Goal: Task Accomplishment & Management: Use online tool/utility

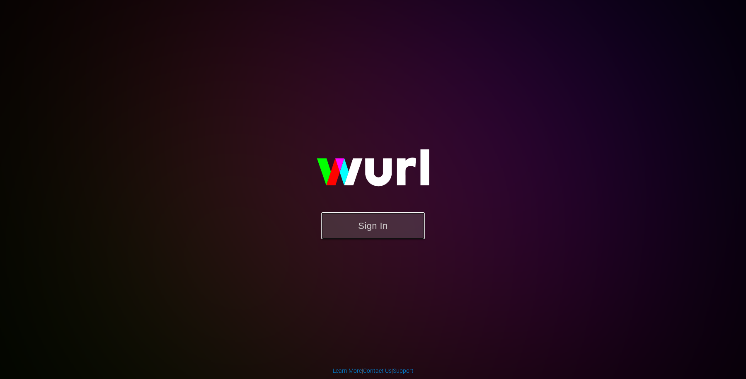
click at [389, 221] on button "Sign In" at bounding box center [373, 225] width 104 height 27
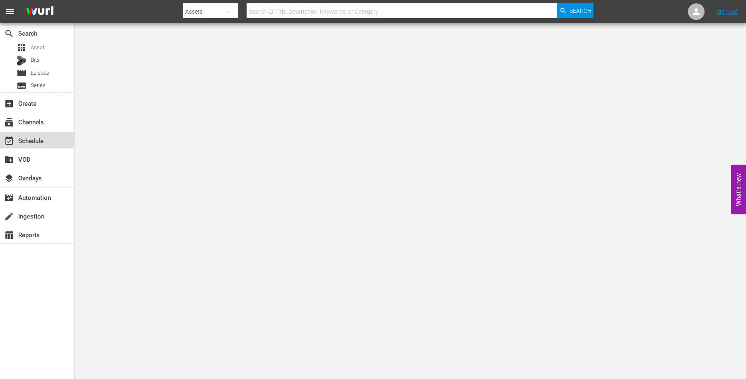
click at [36, 139] on div "event_available Schedule" at bounding box center [23, 138] width 46 height 7
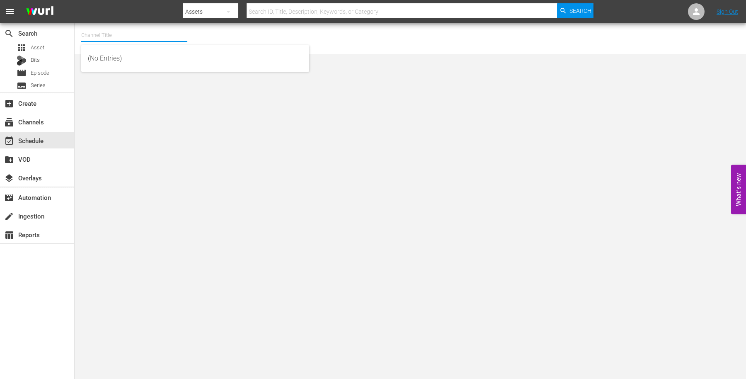
click at [105, 35] on input "text" at bounding box center [134, 35] width 106 height 20
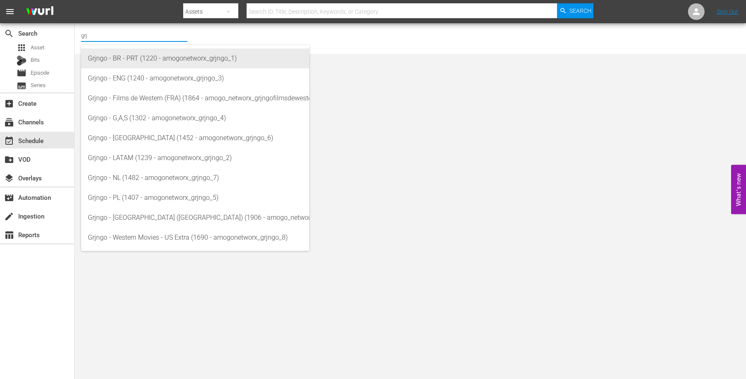
click at [152, 51] on div "Grjngo - BR - PRT (1220 - amogonetworx_grjngo_1)" at bounding box center [195, 58] width 215 height 20
type input "Grjngo - BR - PRT (1220 - amogonetworx_grjngo_1)"
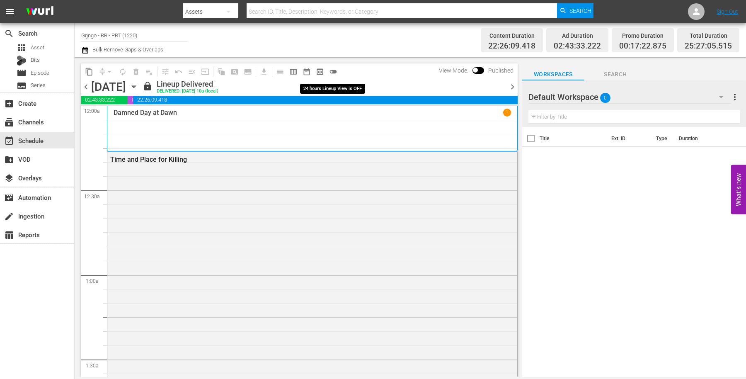
click at [335, 69] on span "toggle_off" at bounding box center [333, 72] width 8 height 8
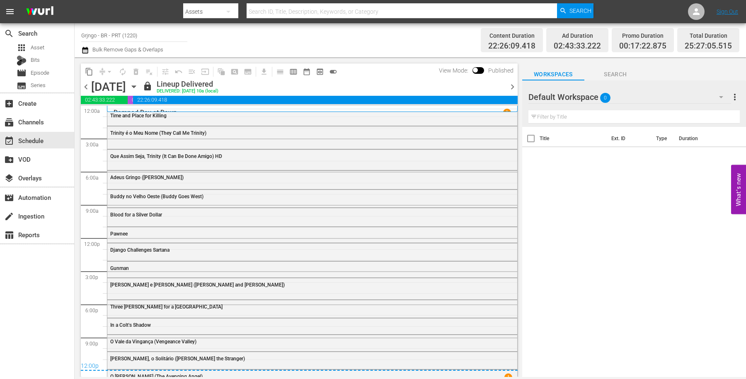
click at [135, 86] on icon "button" at bounding box center [134, 87] width 4 height 2
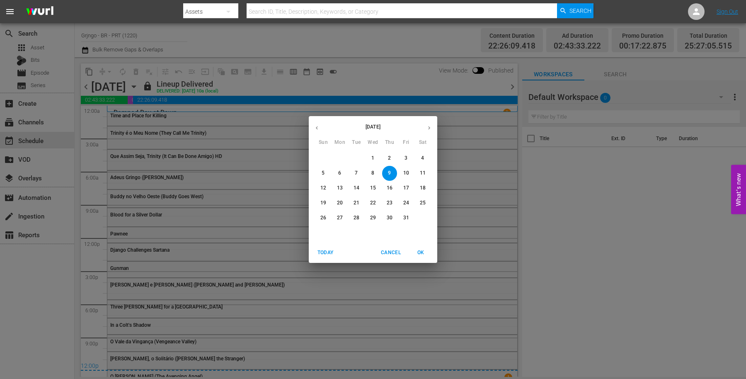
click at [432, 127] on button "button" at bounding box center [429, 128] width 16 height 16
click at [340, 170] on p "3" at bounding box center [339, 172] width 3 height 7
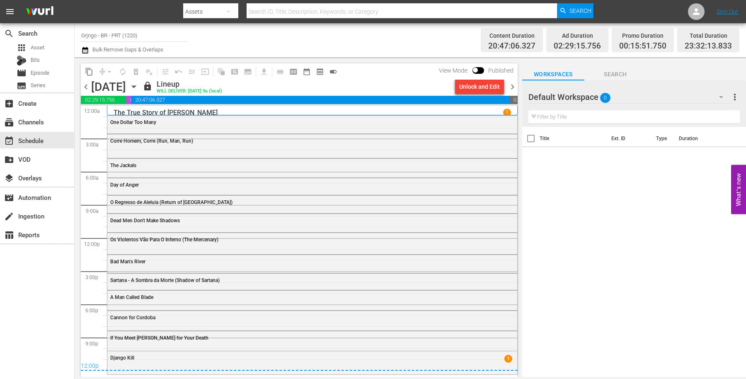
click at [85, 52] on icon "button" at bounding box center [85, 50] width 8 height 10
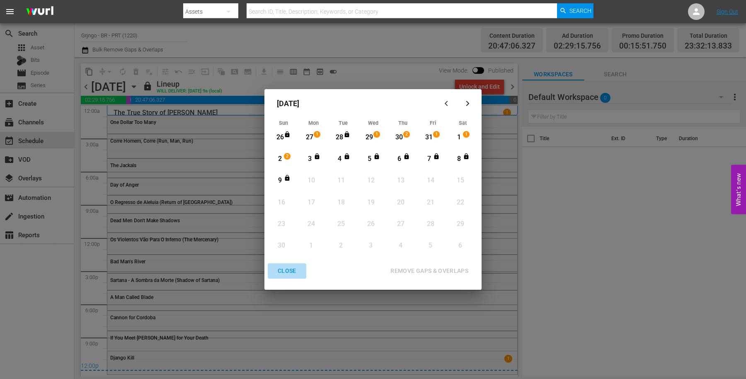
click at [280, 270] on div "CLOSE" at bounding box center [287, 270] width 32 height 10
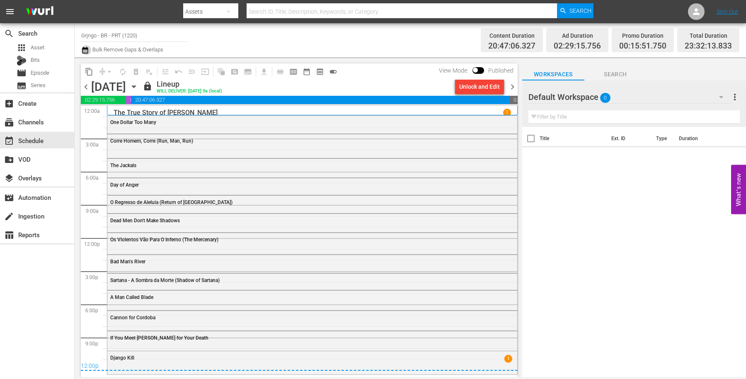
click at [84, 49] on icon "button" at bounding box center [85, 50] width 6 height 7
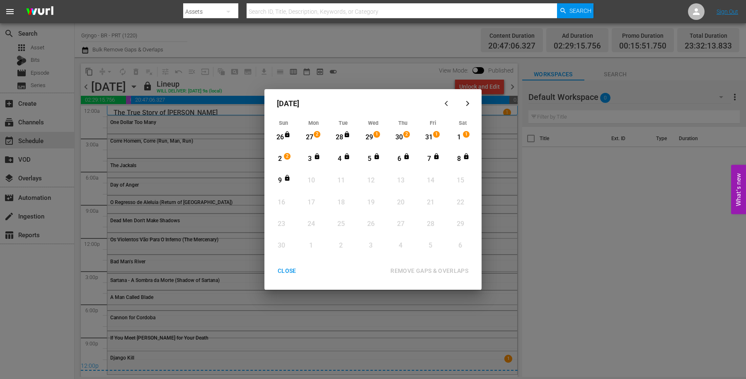
click at [443, 101] on div "button" at bounding box center [447, 103] width 10 height 6
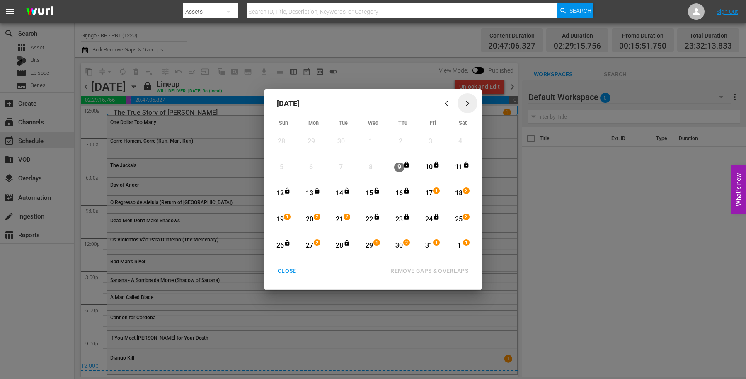
click at [466, 101] on icon "button" at bounding box center [467, 103] width 6 height 6
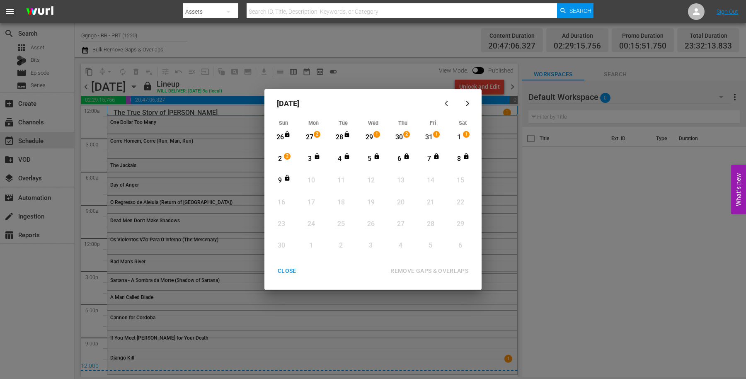
click at [284, 267] on div "CLOSE" at bounding box center [287, 270] width 32 height 10
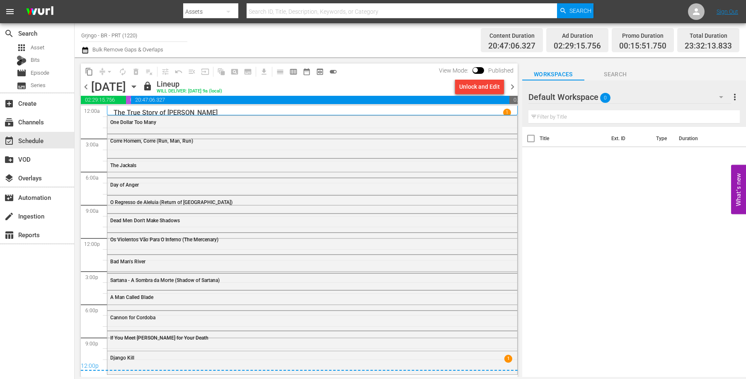
click at [138, 86] on icon "button" at bounding box center [133, 86] width 9 height 9
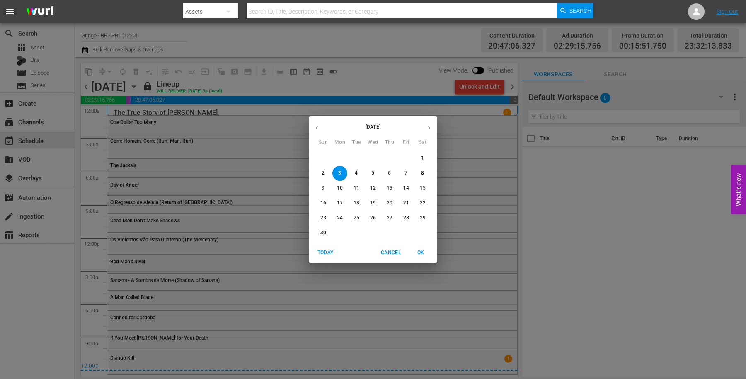
click at [319, 125] on icon "button" at bounding box center [317, 128] width 6 height 6
click at [388, 184] on p "16" at bounding box center [389, 187] width 6 height 7
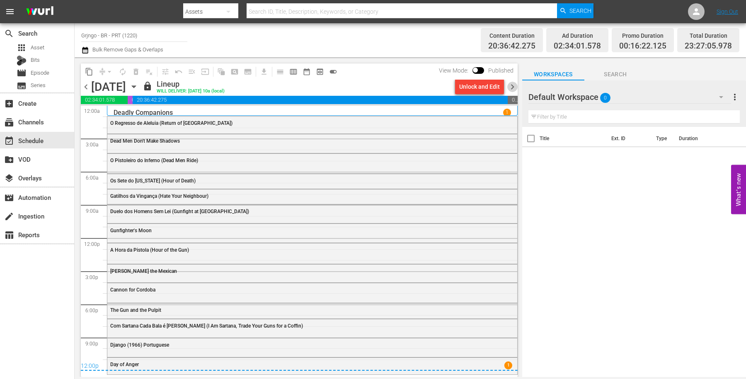
click at [509, 88] on span "chevron_right" at bounding box center [512, 87] width 10 height 10
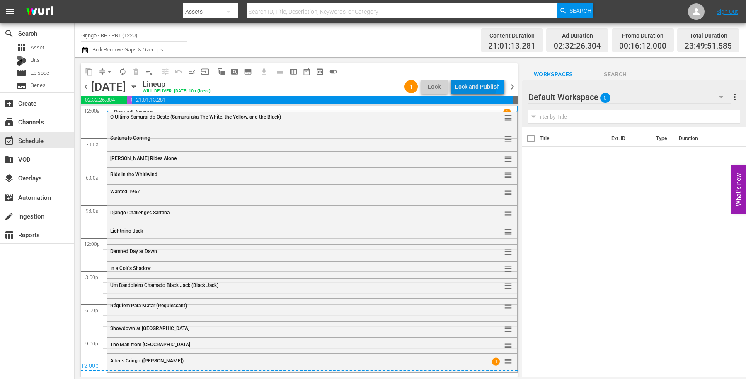
click at [467, 85] on div "Lock and Publish" at bounding box center [477, 86] width 45 height 15
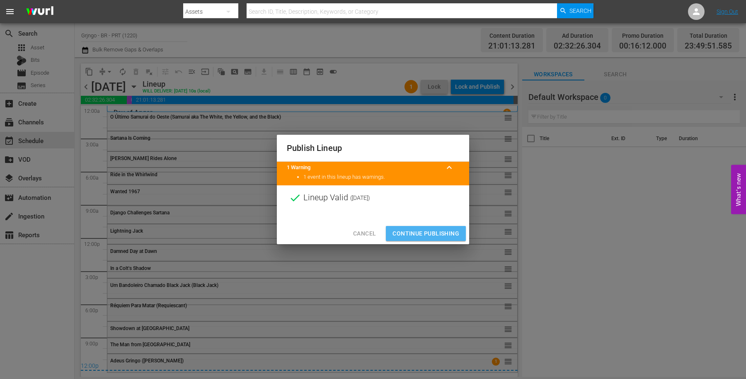
click at [412, 228] on span "Continue Publishing" at bounding box center [425, 233] width 67 height 10
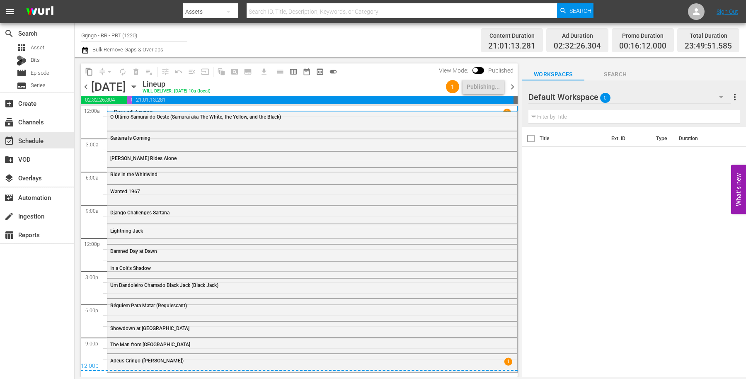
click at [512, 87] on span "chevron_right" at bounding box center [512, 87] width 10 height 10
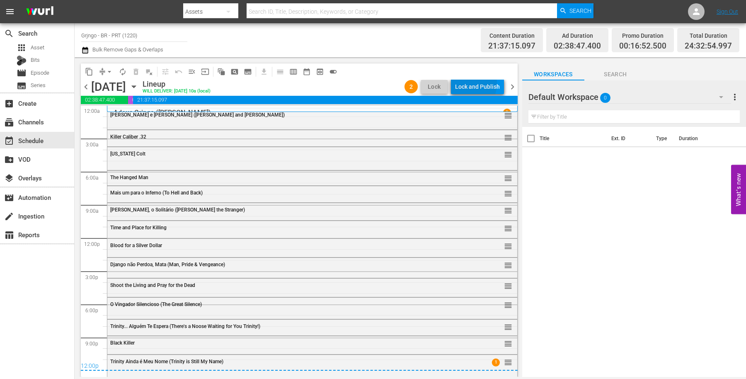
click at [466, 83] on div "Lock and Publish" at bounding box center [477, 86] width 45 height 15
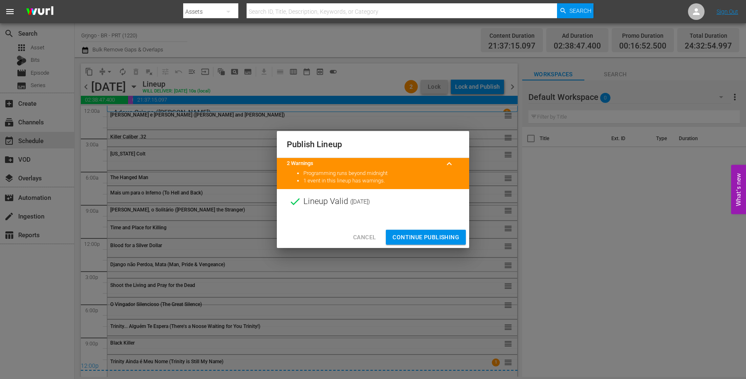
click at [404, 233] on span "Continue Publishing" at bounding box center [425, 237] width 67 height 10
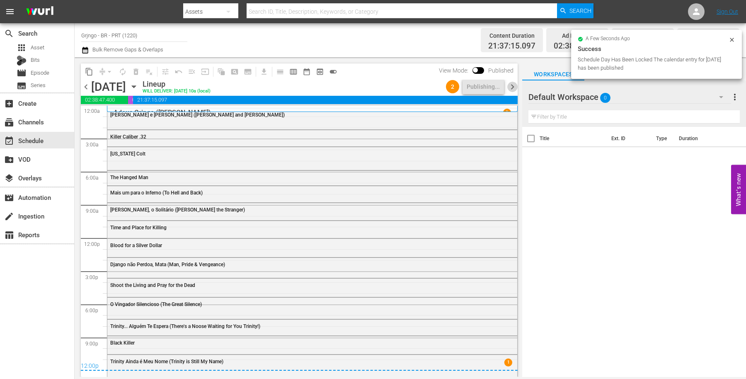
click at [508, 86] on span "chevron_right" at bounding box center [512, 87] width 10 height 10
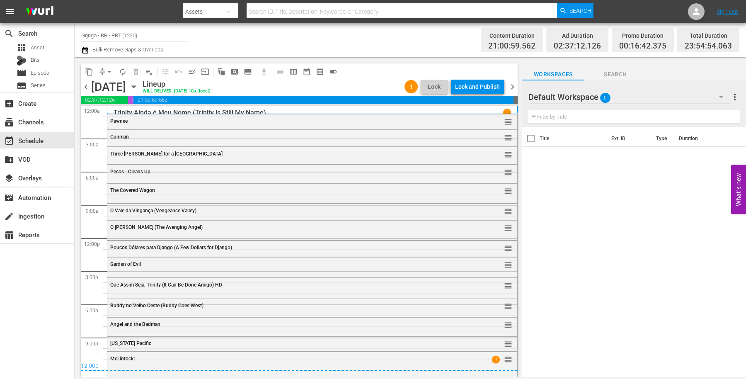
click at [465, 86] on div "Lock and Publish" at bounding box center [477, 86] width 45 height 15
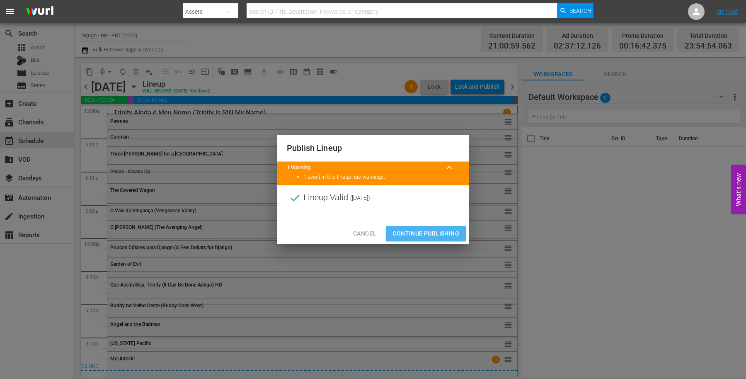
click at [418, 230] on span "Continue Publishing" at bounding box center [425, 233] width 67 height 10
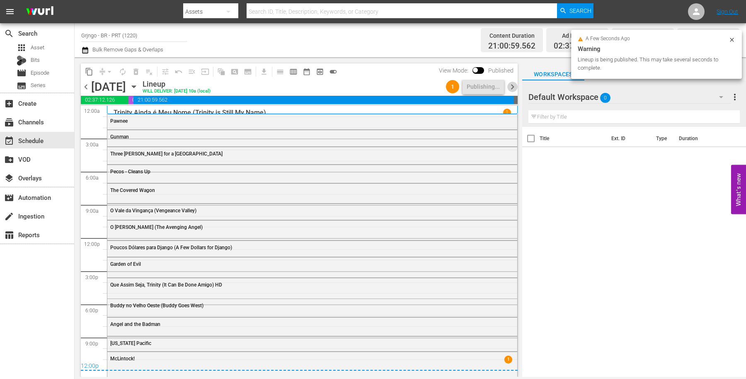
click at [513, 90] on span "chevron_right" at bounding box center [512, 87] width 10 height 10
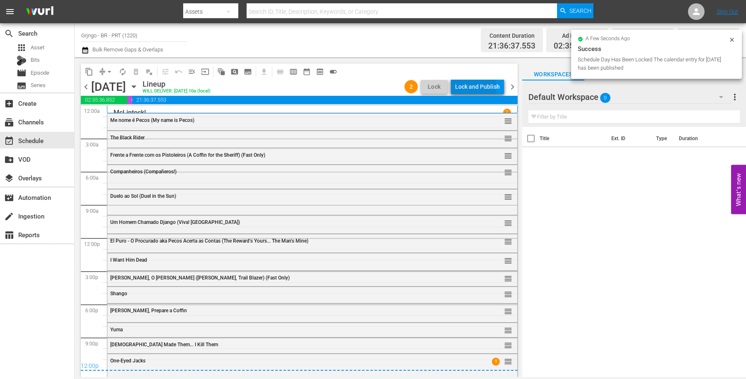
click at [461, 88] on div "Lock and Publish" at bounding box center [477, 86] width 45 height 15
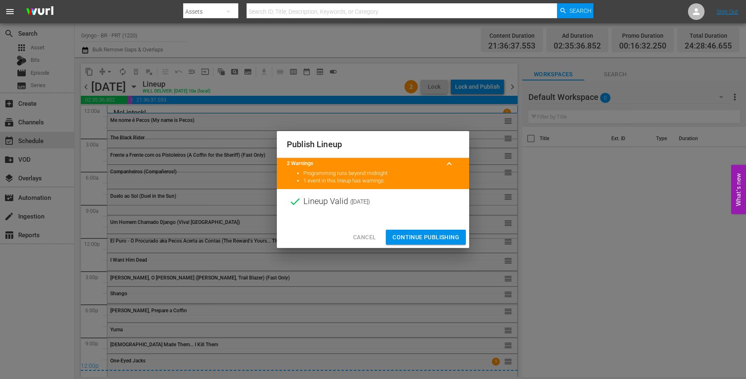
click at [420, 237] on span "Continue Publishing" at bounding box center [425, 237] width 67 height 10
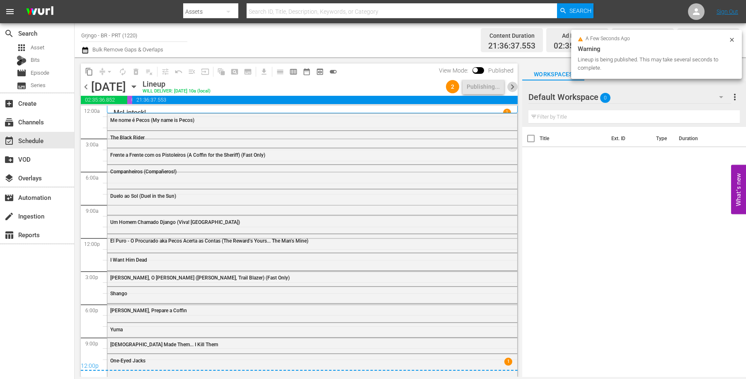
click at [509, 85] on span "chevron_right" at bounding box center [512, 87] width 10 height 10
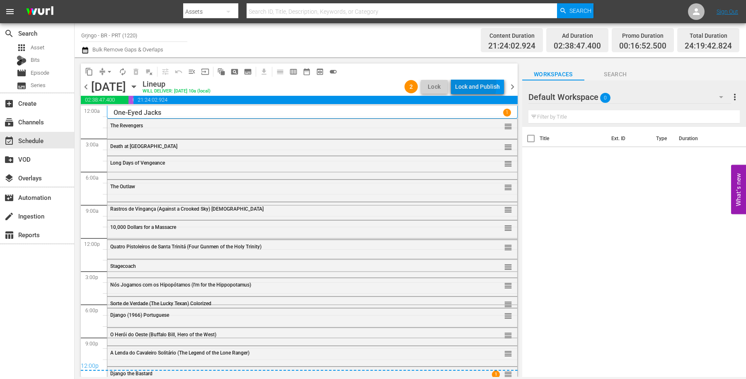
click at [467, 85] on div "Lock and Publish" at bounding box center [477, 86] width 45 height 15
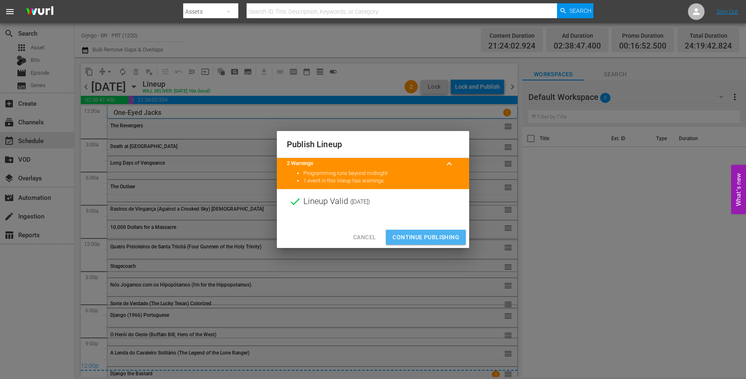
click at [422, 230] on button "Continue Publishing" at bounding box center [426, 236] width 80 height 15
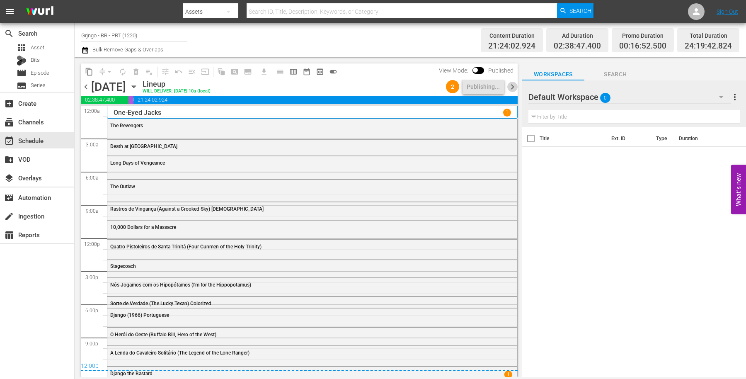
click at [510, 87] on span "chevron_right" at bounding box center [512, 87] width 10 height 10
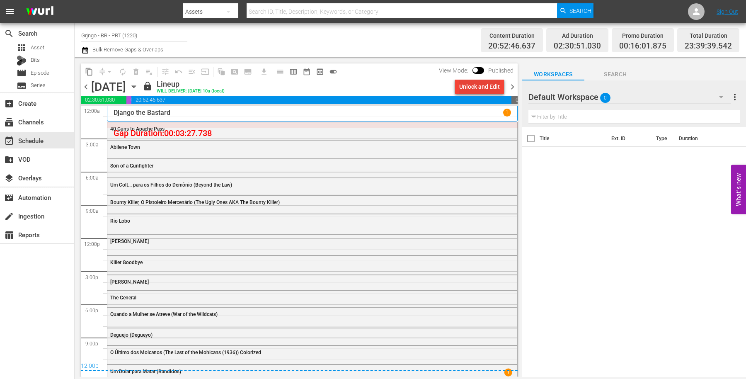
click at [480, 84] on div "Unlock and Edit" at bounding box center [479, 86] width 41 height 15
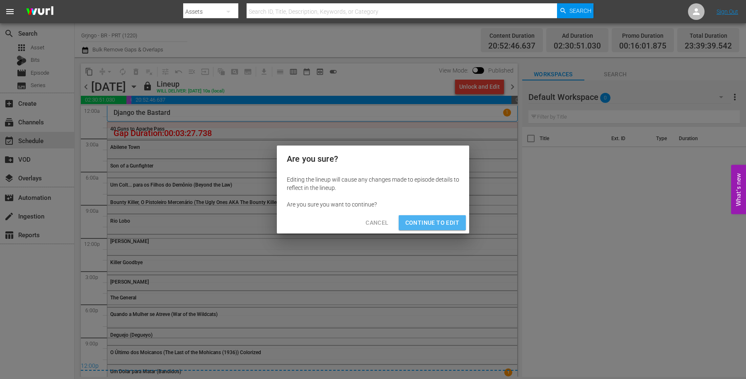
click at [427, 220] on span "Continue to Edit" at bounding box center [432, 222] width 54 height 10
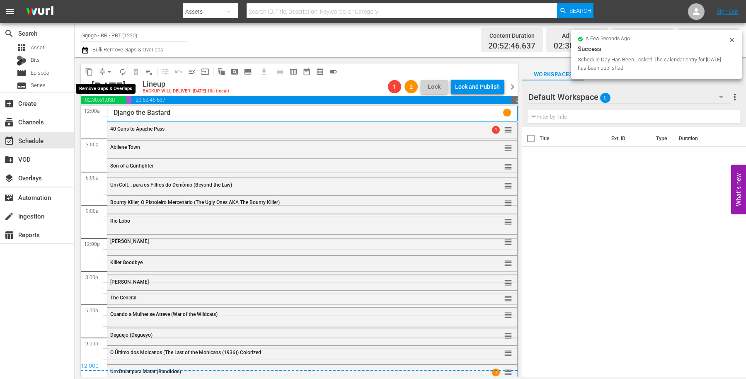
click at [106, 70] on span "arrow_drop_down" at bounding box center [109, 72] width 8 height 8
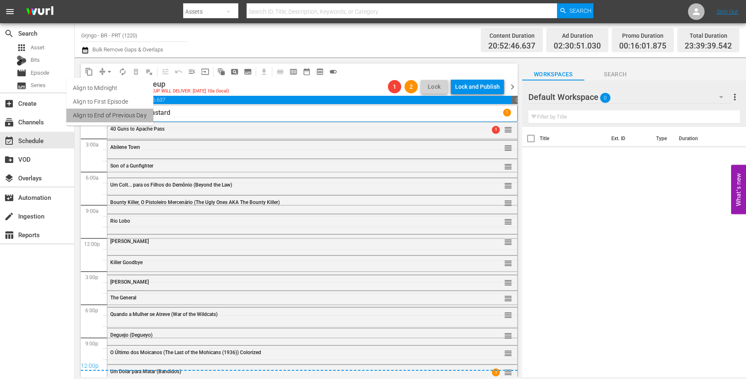
click at [133, 115] on li "Align to End of Previous Day" at bounding box center [109, 116] width 87 height 14
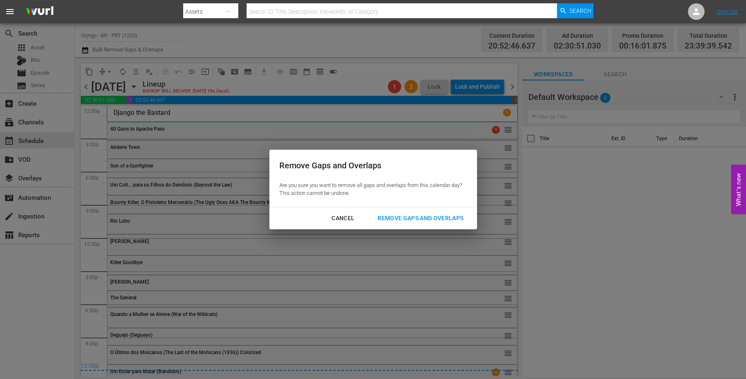
click at [401, 215] on div "Remove Gaps and Overlaps" at bounding box center [420, 218] width 99 height 10
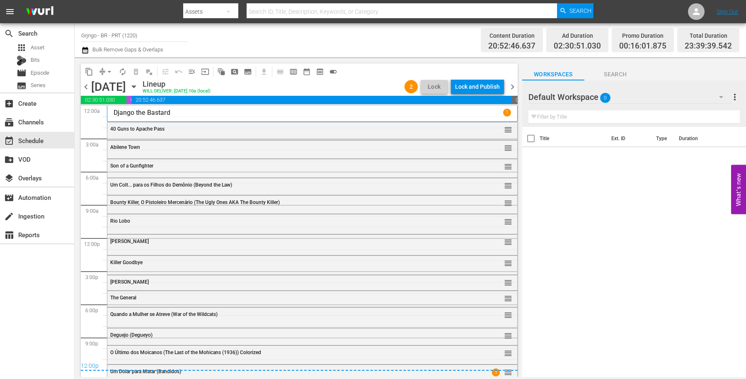
click at [476, 84] on div "Lock and Publish" at bounding box center [477, 86] width 45 height 15
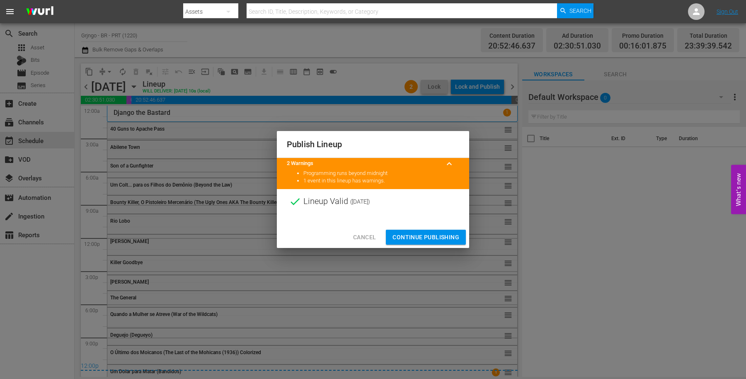
click at [406, 235] on span "Continue Publishing" at bounding box center [425, 237] width 67 height 10
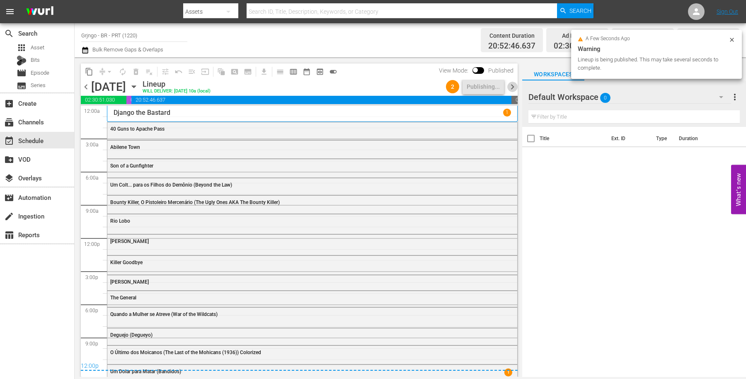
click at [511, 82] on span "chevron_right" at bounding box center [512, 87] width 10 height 10
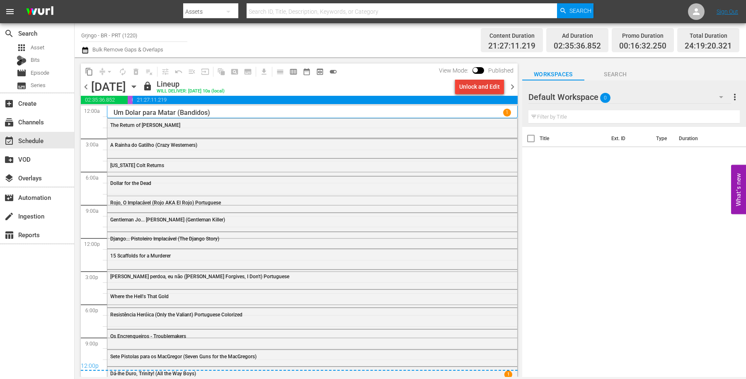
click at [466, 85] on div "Unlock and Edit" at bounding box center [479, 86] width 41 height 15
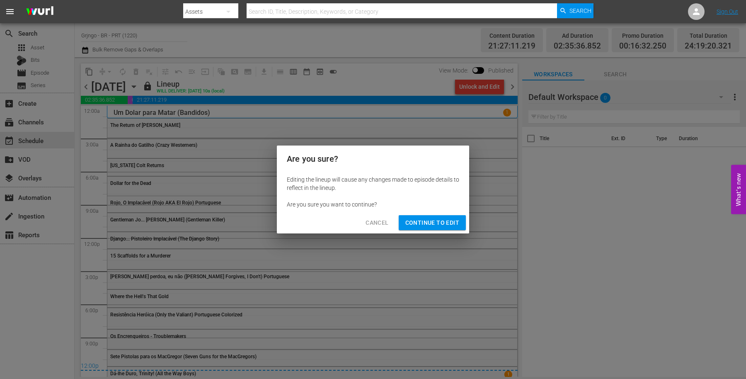
click at [412, 218] on span "Continue to Edit" at bounding box center [432, 222] width 54 height 10
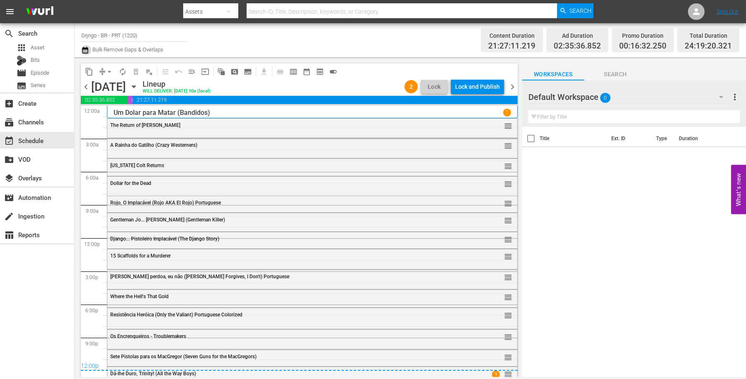
click at [81, 46] on icon "button" at bounding box center [85, 50] width 8 height 10
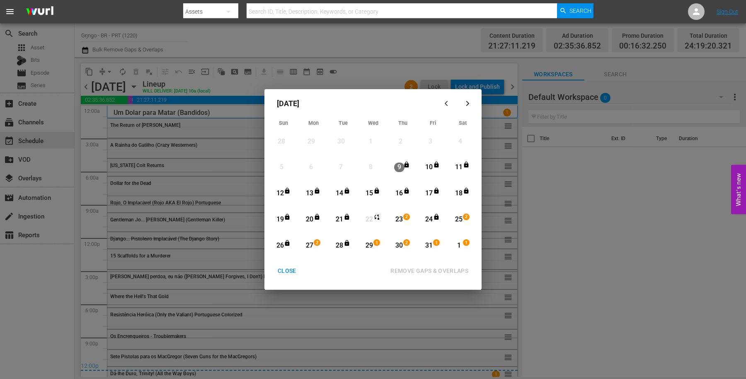
click at [398, 217] on div "23" at bounding box center [399, 220] width 10 height 10
click at [468, 99] on button "button" at bounding box center [467, 103] width 20 height 20
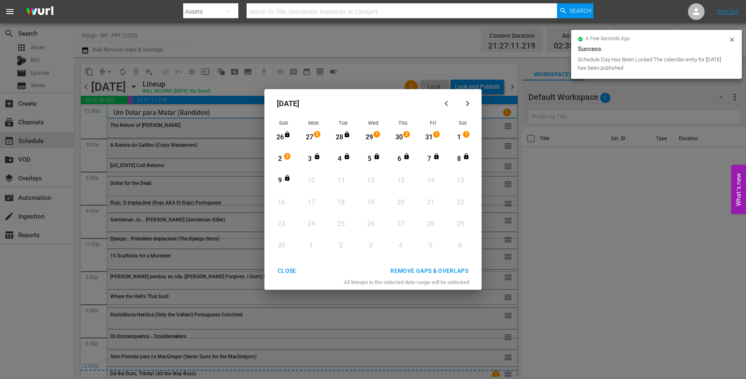
click at [277, 159] on div "2" at bounding box center [280, 159] width 10 height 10
click at [393, 266] on div "REMOVE GAPS & OVERLAPS" at bounding box center [429, 270] width 91 height 10
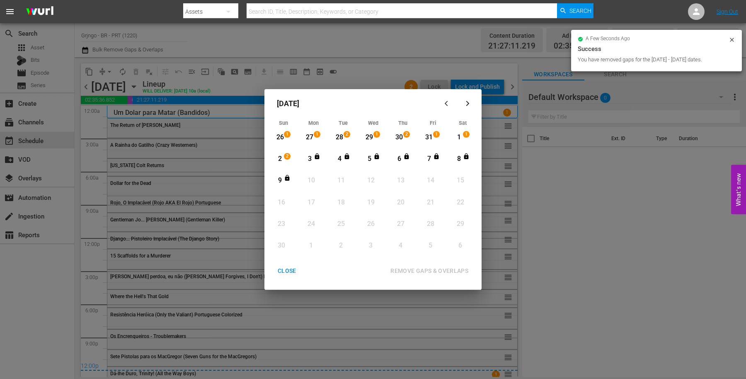
click at [307, 157] on div "3" at bounding box center [309, 159] width 10 height 10
click at [283, 180] on div "9" at bounding box center [280, 181] width 10 height 10
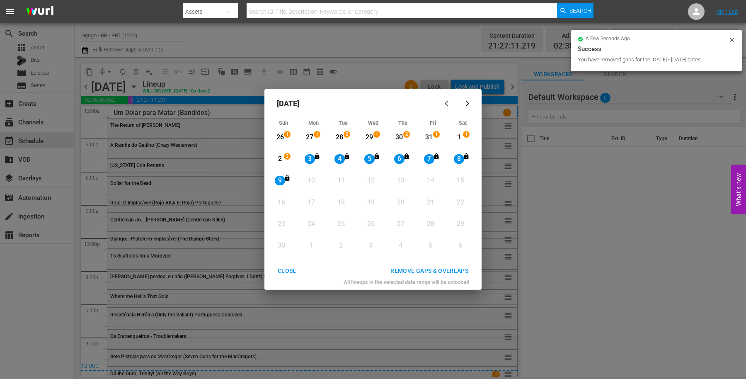
click at [403, 269] on div "REMOVE GAPS & OVERLAPS" at bounding box center [429, 270] width 91 height 10
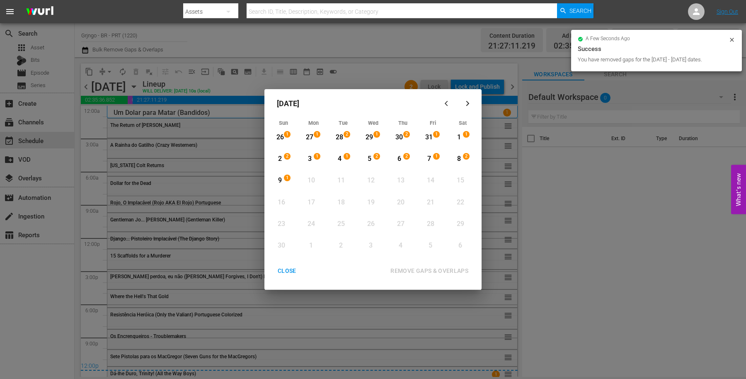
click at [443, 100] on div "button" at bounding box center [447, 103] width 10 height 6
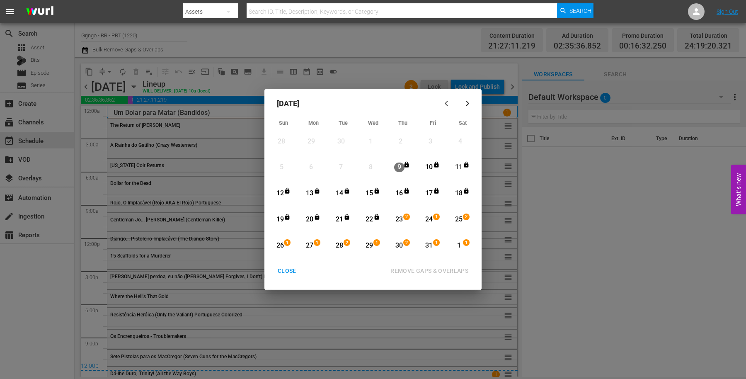
click at [286, 272] on div "CLOSE" at bounding box center [287, 270] width 32 height 10
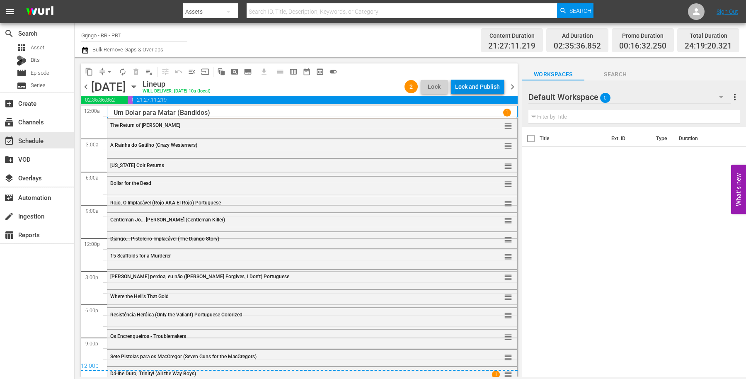
click at [490, 84] on div "Lock and Publish" at bounding box center [477, 86] width 45 height 15
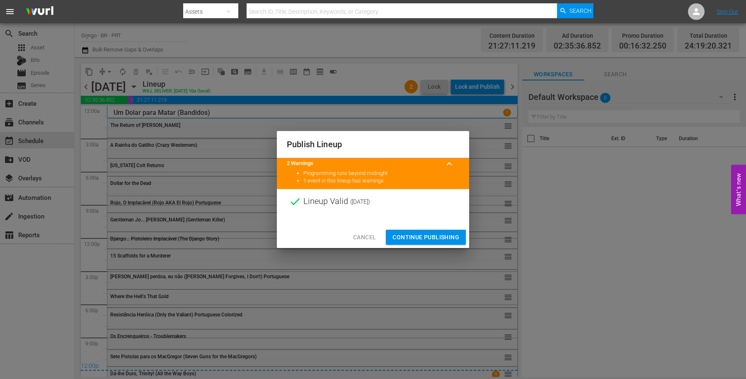
click at [426, 232] on span "Continue Publishing" at bounding box center [425, 237] width 67 height 10
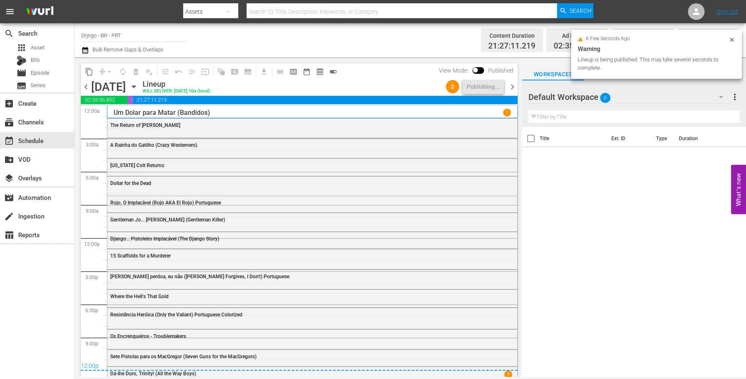
click at [510, 85] on span "chevron_right" at bounding box center [512, 87] width 10 height 10
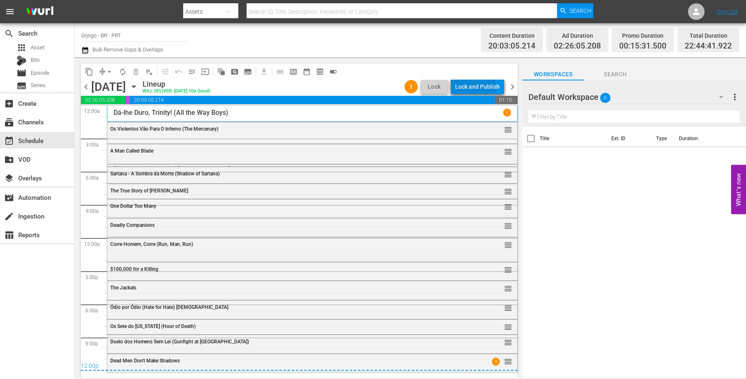
click at [466, 89] on div "Lock and Publish" at bounding box center [477, 86] width 45 height 15
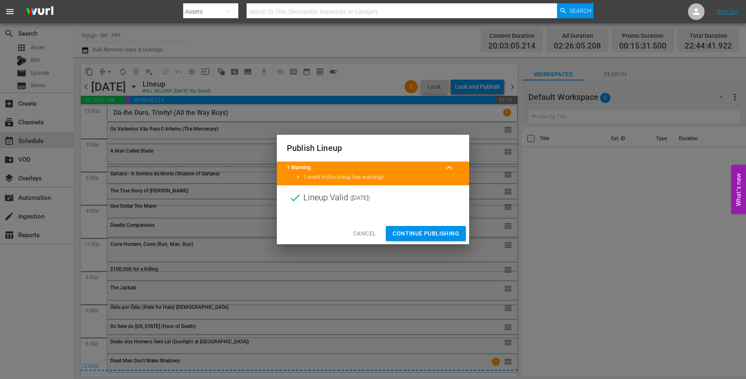
click at [419, 229] on span "Continue Publishing" at bounding box center [425, 233] width 67 height 10
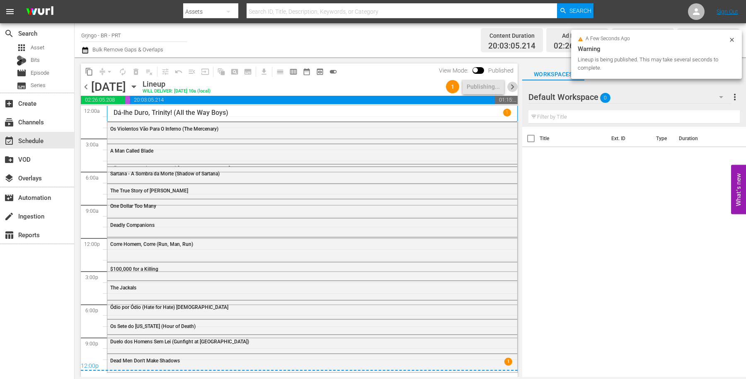
click at [510, 84] on span "chevron_right" at bounding box center [512, 87] width 10 height 10
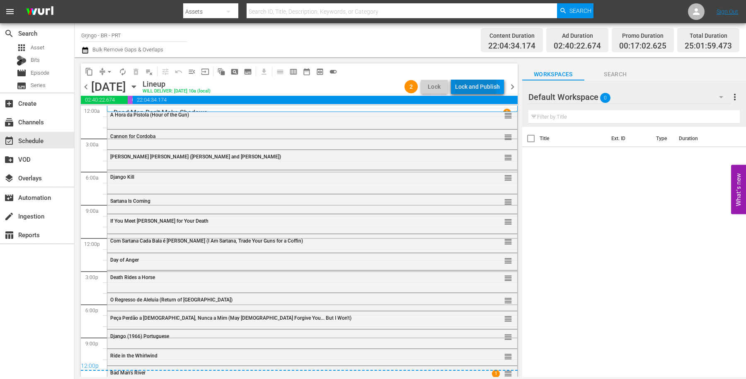
click at [469, 85] on div "Lock and Publish" at bounding box center [477, 86] width 45 height 15
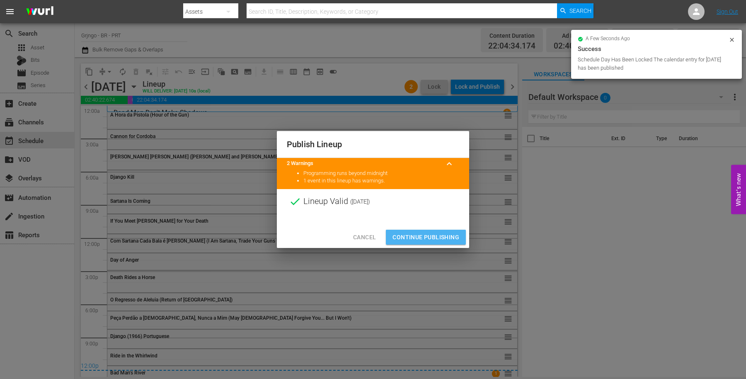
click at [442, 232] on span "Continue Publishing" at bounding box center [425, 237] width 67 height 10
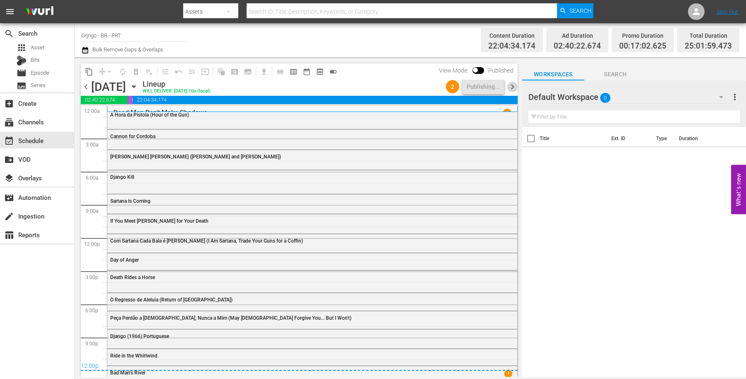
click at [509, 88] on span "chevron_right" at bounding box center [512, 87] width 10 height 10
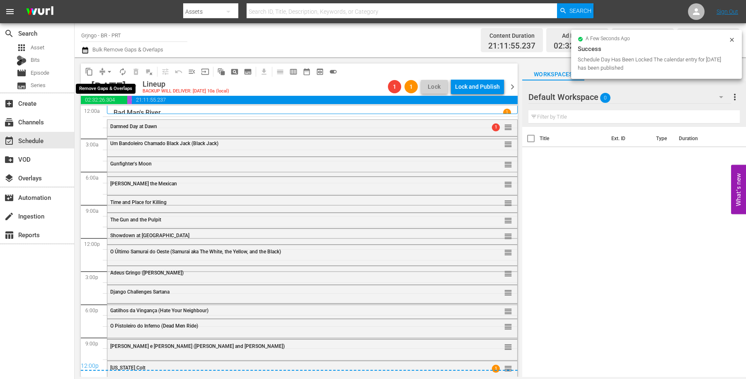
click at [106, 69] on span "arrow_drop_down" at bounding box center [109, 72] width 8 height 8
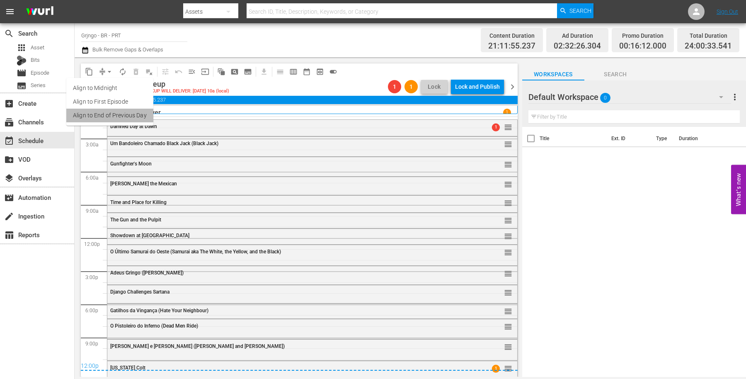
click at [113, 116] on li "Align to End of Previous Day" at bounding box center [109, 116] width 87 height 14
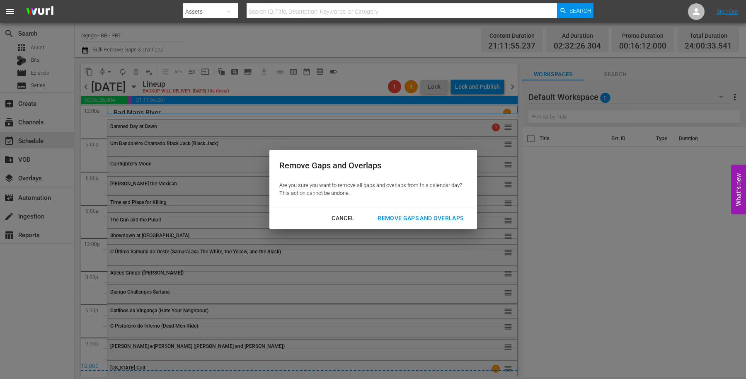
click at [385, 210] on button "Remove Gaps and Overlaps" at bounding box center [420, 217] width 106 height 15
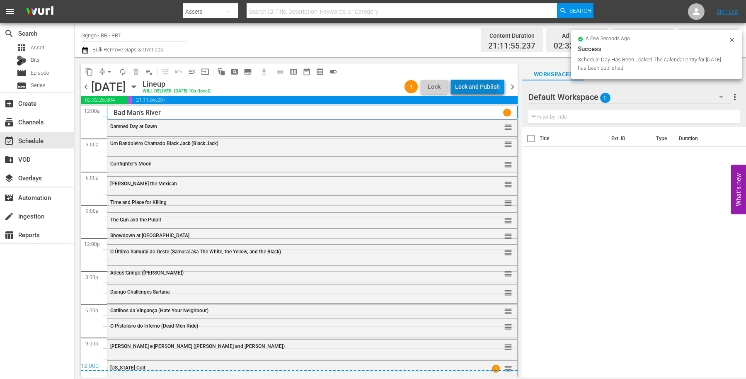
click at [470, 82] on div "Lock and Publish" at bounding box center [477, 86] width 45 height 15
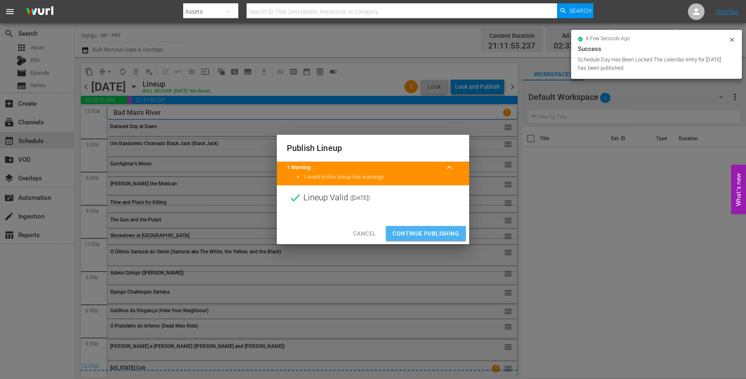
click at [418, 232] on span "Continue Publishing" at bounding box center [425, 233] width 67 height 10
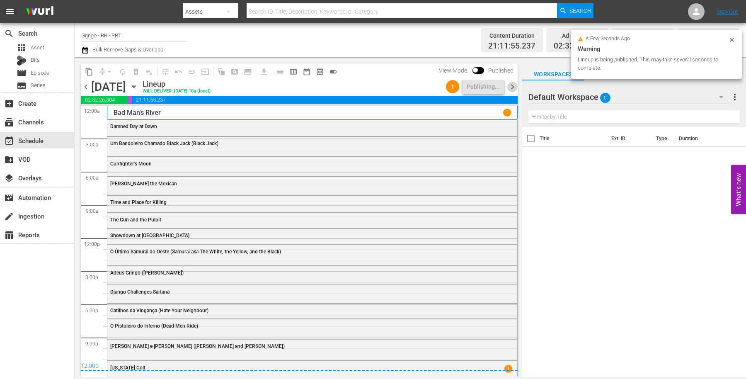
click at [513, 85] on span "chevron_right" at bounding box center [512, 87] width 10 height 10
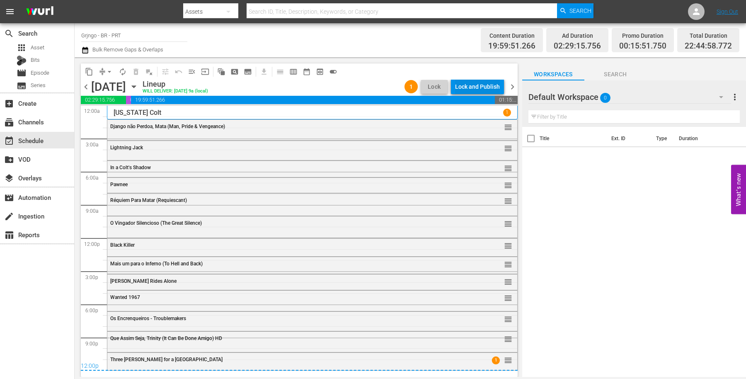
click at [465, 84] on div "Lock and Publish" at bounding box center [477, 86] width 45 height 15
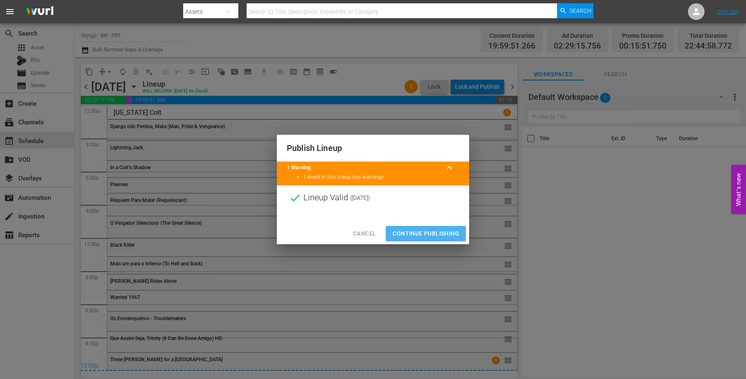
click at [425, 230] on span "Continue Publishing" at bounding box center [425, 233] width 67 height 10
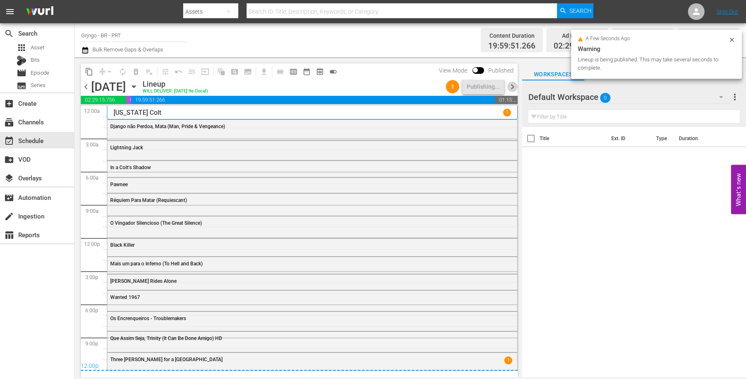
click at [511, 88] on span "chevron_right" at bounding box center [512, 87] width 10 height 10
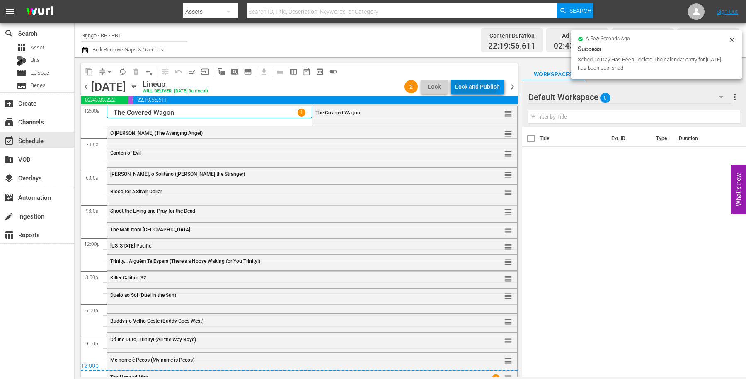
click at [471, 83] on div "Lock and Publish" at bounding box center [477, 86] width 45 height 15
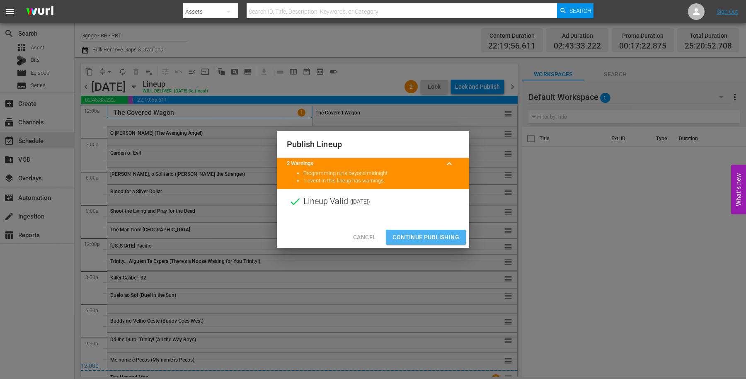
click at [430, 231] on button "Continue Publishing" at bounding box center [426, 236] width 80 height 15
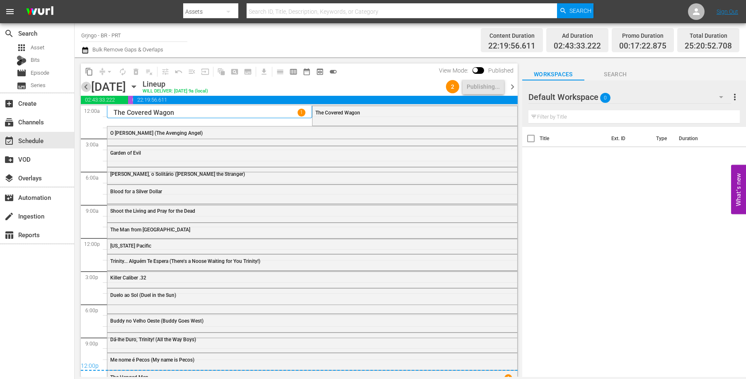
click at [85, 88] on span "chevron_left" at bounding box center [86, 87] width 10 height 10
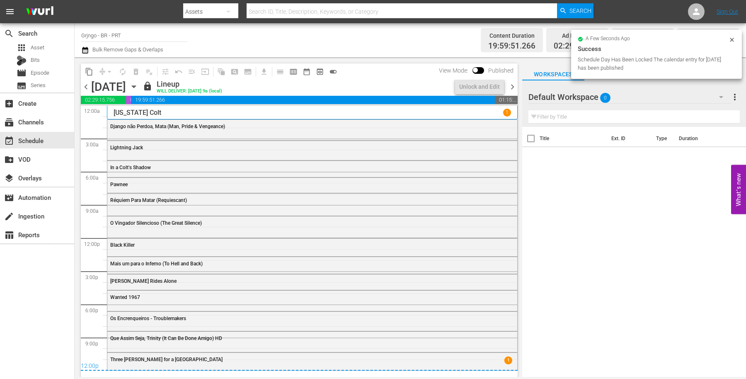
click at [512, 84] on span "chevron_right" at bounding box center [512, 87] width 10 height 10
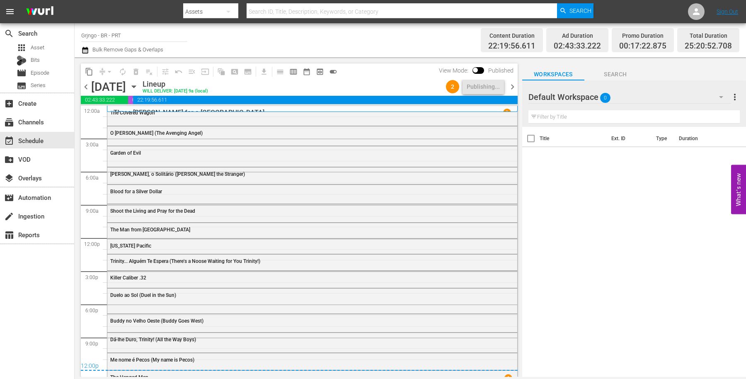
click at [512, 86] on span "chevron_right" at bounding box center [512, 87] width 10 height 10
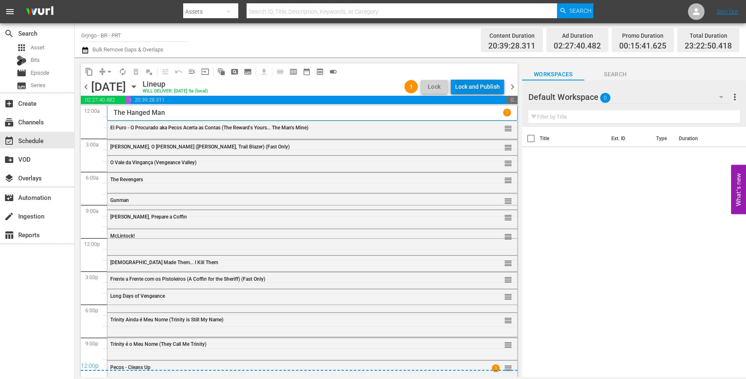
click at [463, 83] on div "Lock and Publish" at bounding box center [477, 86] width 45 height 15
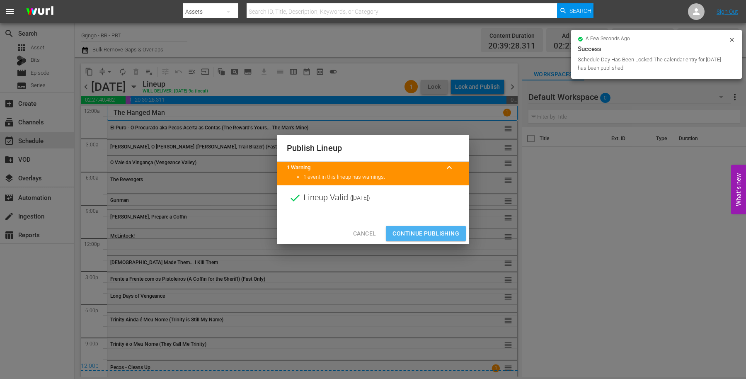
click at [422, 229] on span "Continue Publishing" at bounding box center [425, 233] width 67 height 10
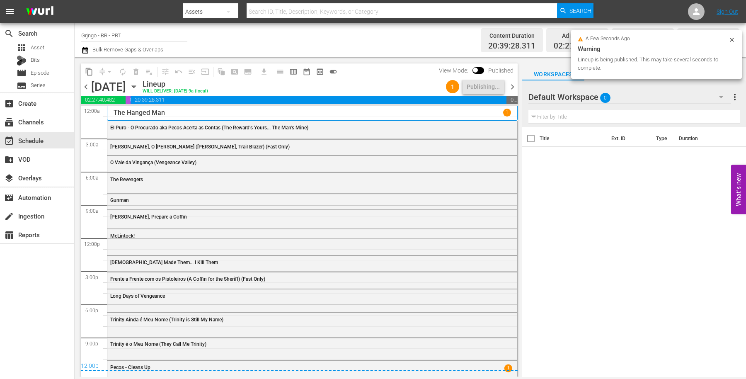
click at [89, 84] on span "chevron_left" at bounding box center [86, 87] width 10 height 10
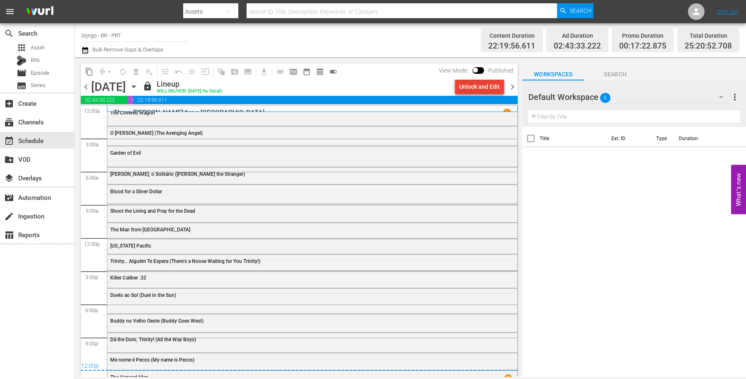
click at [463, 87] on div "Unlock and Edit" at bounding box center [479, 86] width 41 height 15
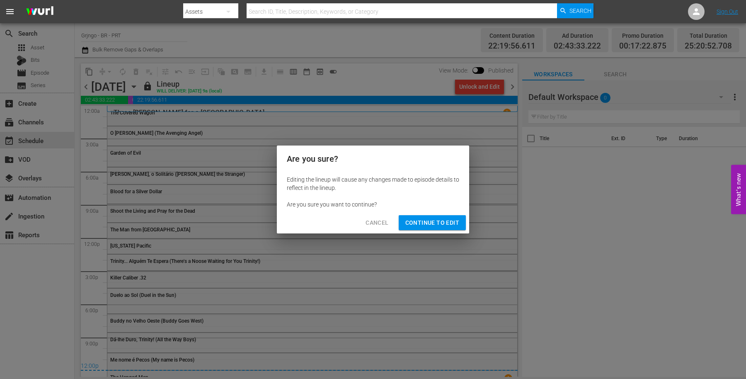
click at [437, 220] on span "Continue to Edit" at bounding box center [432, 222] width 54 height 10
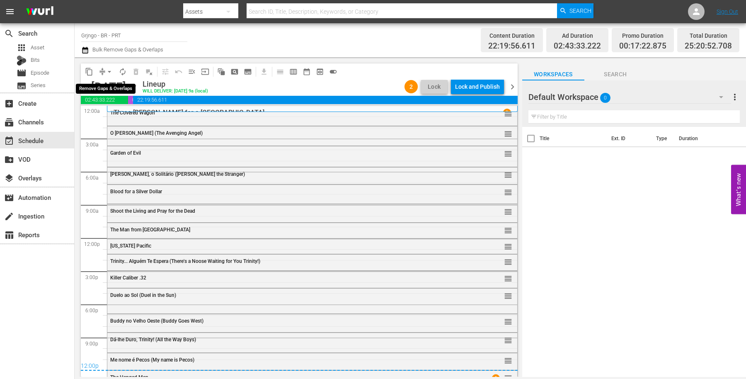
click at [107, 70] on span "arrow_drop_down" at bounding box center [109, 72] width 8 height 8
click at [113, 115] on li "Align to End of Previous Day" at bounding box center [109, 116] width 87 height 14
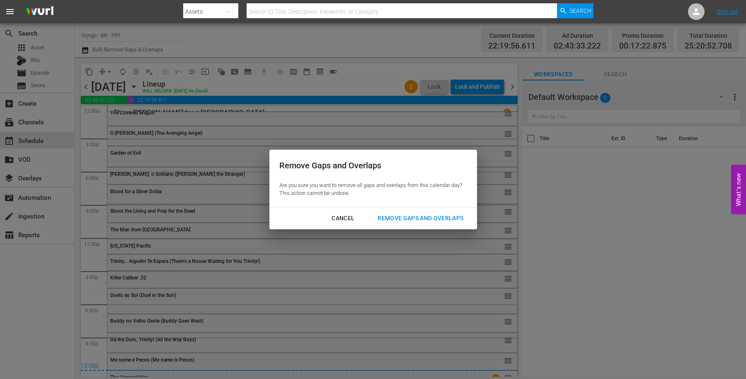
click at [394, 218] on div "Remove Gaps and Overlaps" at bounding box center [420, 218] width 99 height 10
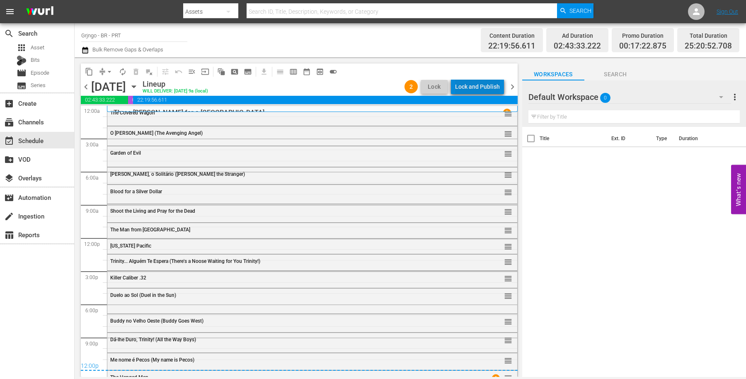
click at [489, 81] on div "Lock and Publish" at bounding box center [477, 86] width 45 height 15
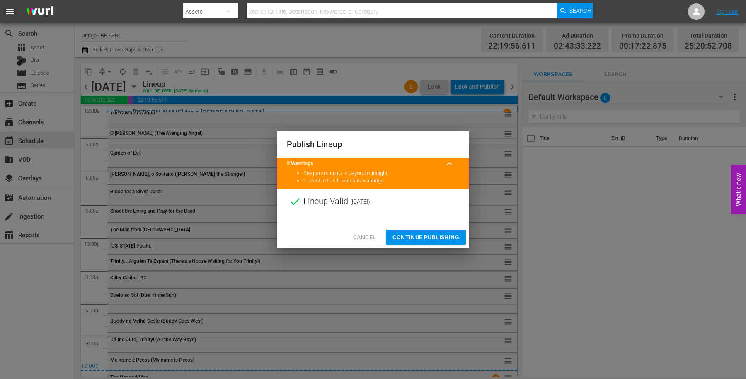
click at [394, 236] on span "Continue Publishing" at bounding box center [425, 237] width 67 height 10
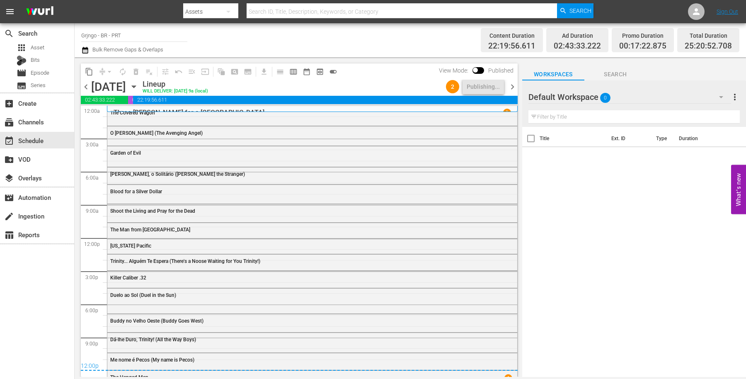
click at [512, 86] on span "chevron_right" at bounding box center [512, 87] width 10 height 10
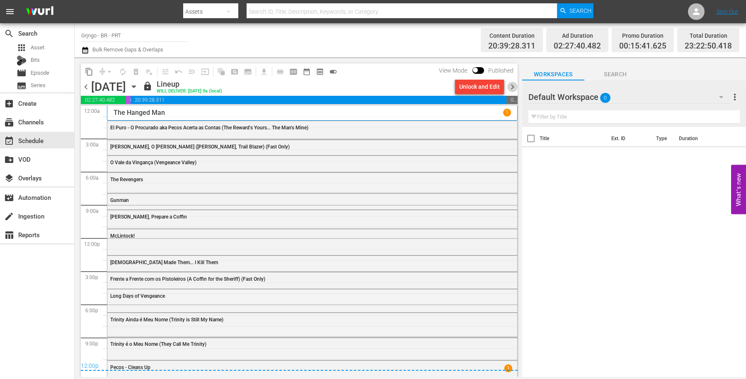
click at [511, 85] on span "chevron_right" at bounding box center [512, 87] width 10 height 10
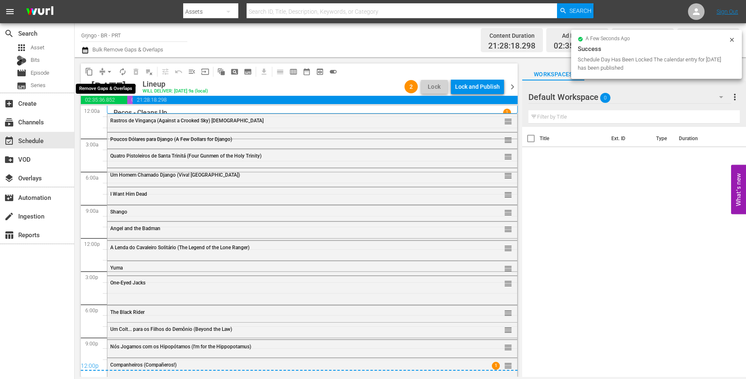
click at [107, 70] on span "arrow_drop_down" at bounding box center [109, 72] width 8 height 8
click at [126, 113] on li "Align to End of Previous Day" at bounding box center [109, 116] width 87 height 14
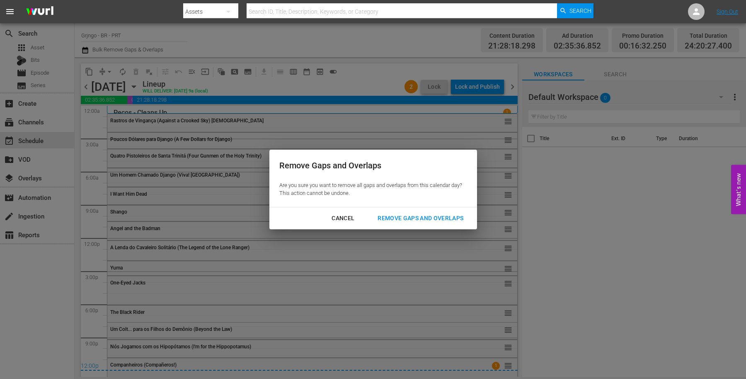
drag, startPoint x: 409, startPoint y: 216, endPoint x: 411, endPoint y: 211, distance: 5.6
click at [409, 217] on div "Remove Gaps and Overlaps" at bounding box center [420, 218] width 99 height 10
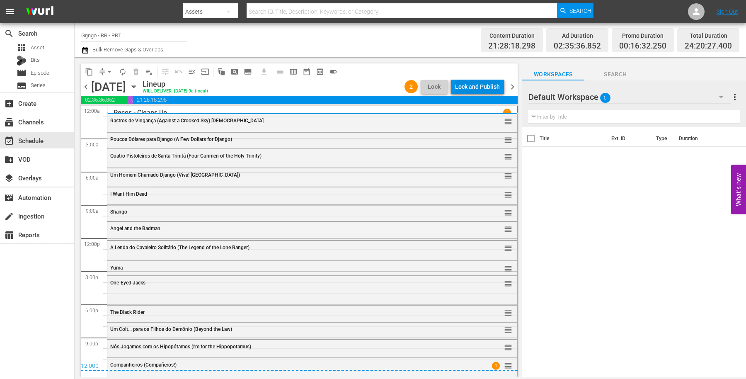
click at [459, 85] on div "Lock and Publish" at bounding box center [477, 86] width 45 height 15
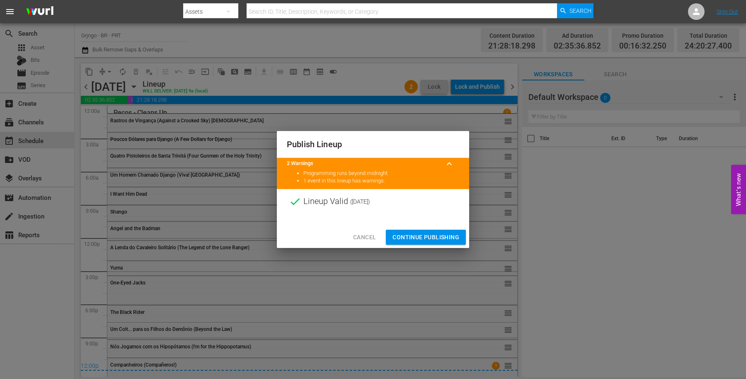
click at [406, 232] on button "Continue Publishing" at bounding box center [426, 236] width 80 height 15
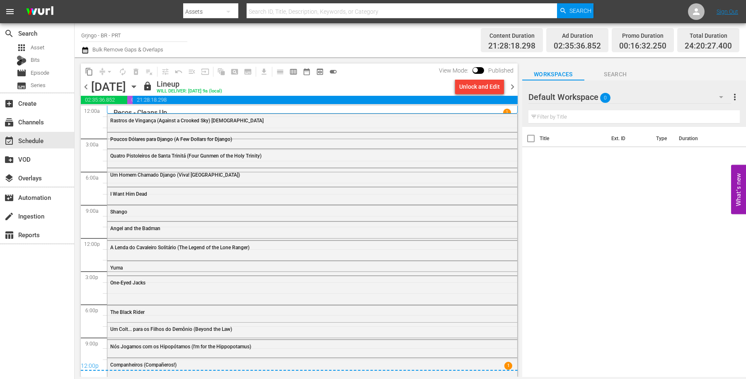
click at [510, 83] on span "chevron_right" at bounding box center [512, 87] width 10 height 10
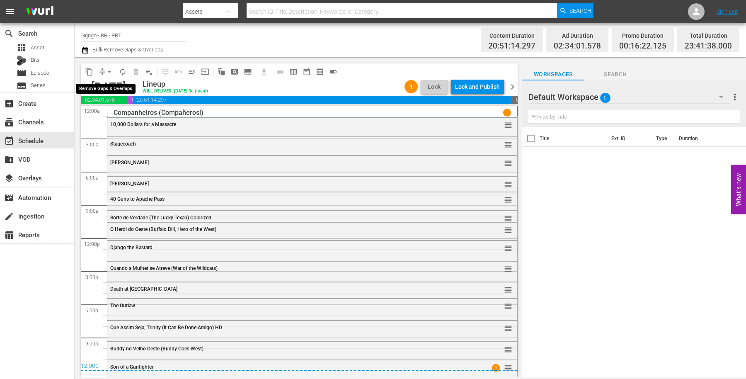
click at [111, 68] on span "arrow_drop_down" at bounding box center [109, 72] width 8 height 8
click at [120, 115] on li "Align to End of Previous Day" at bounding box center [109, 116] width 87 height 14
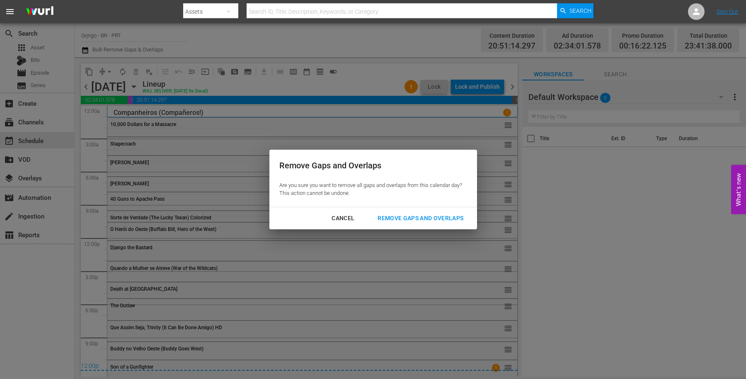
click at [430, 217] on div "Remove Gaps and Overlaps" at bounding box center [420, 218] width 99 height 10
